Goal: Transaction & Acquisition: Purchase product/service

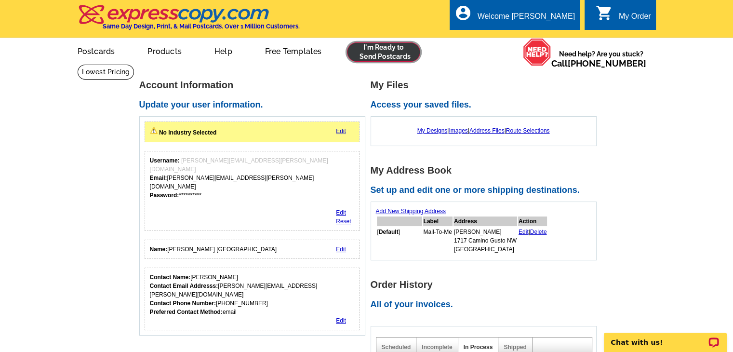
click at [403, 52] on link at bounding box center [384, 51] width 74 height 19
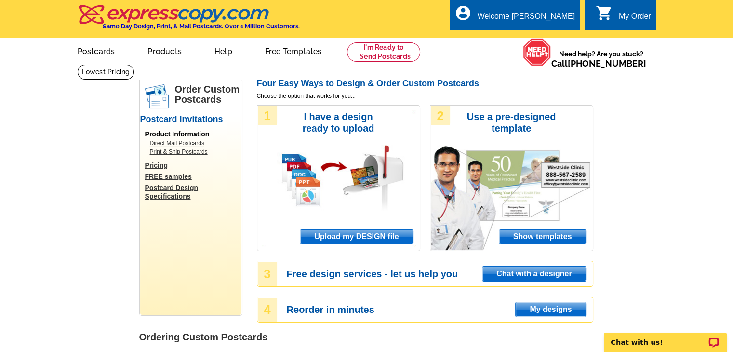
click at [360, 237] on span "Upload my DESIGN file" at bounding box center [356, 236] width 112 height 14
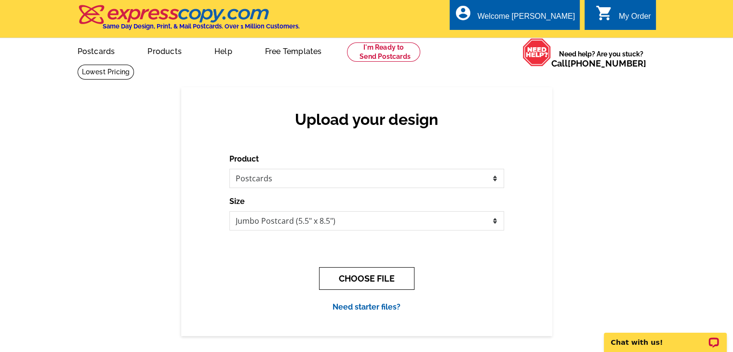
click at [362, 279] on button "CHOOSE FILE" at bounding box center [366, 278] width 95 height 23
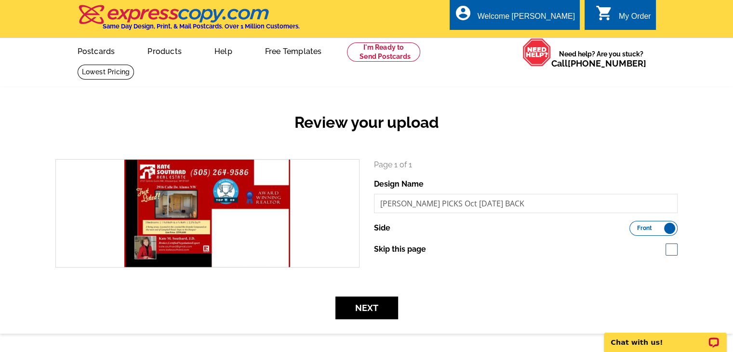
click at [667, 226] on label "Front Back" at bounding box center [653, 228] width 48 height 15
click at [634, 225] on input "Front Back" at bounding box center [634, 225] width 0 height 0
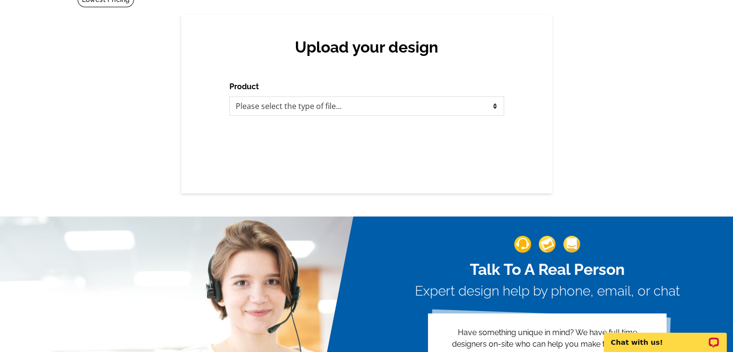
scroll to position [96, 0]
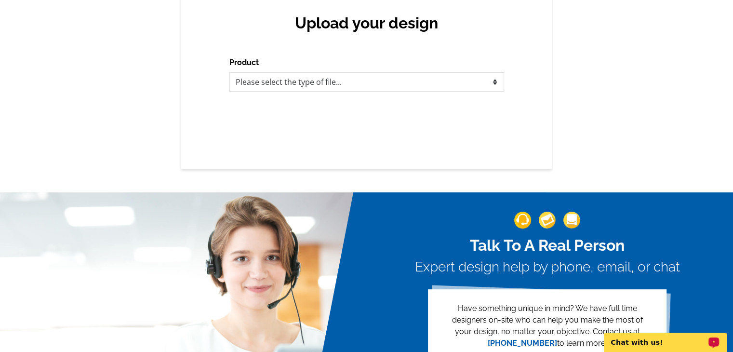
click at [638, 340] on p "Chat with us!" at bounding box center [658, 342] width 95 height 8
